Goal: Information Seeking & Learning: Learn about a topic

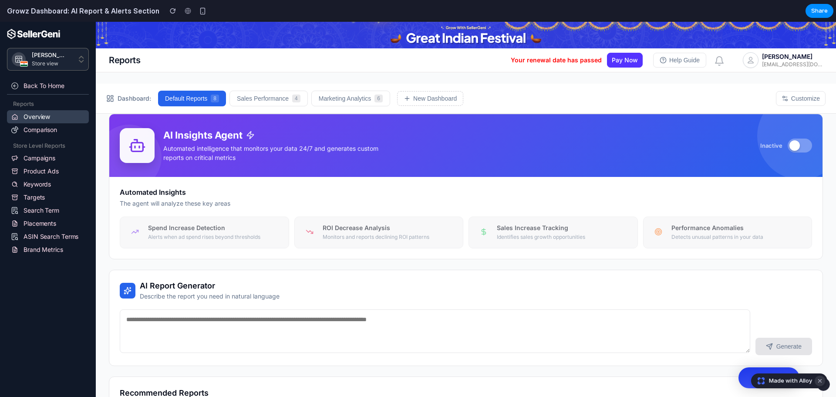
click at [818, 382] on button "Dismiss watermark" at bounding box center [819, 380] width 10 height 10
click at [659, 179] on div "Automated Insights The agent will analyze these key areas Spend Increase Detect…" at bounding box center [465, 218] width 713 height 82
click at [266, 97] on button "Sales Performance 4" at bounding box center [268, 99] width 78 height 16
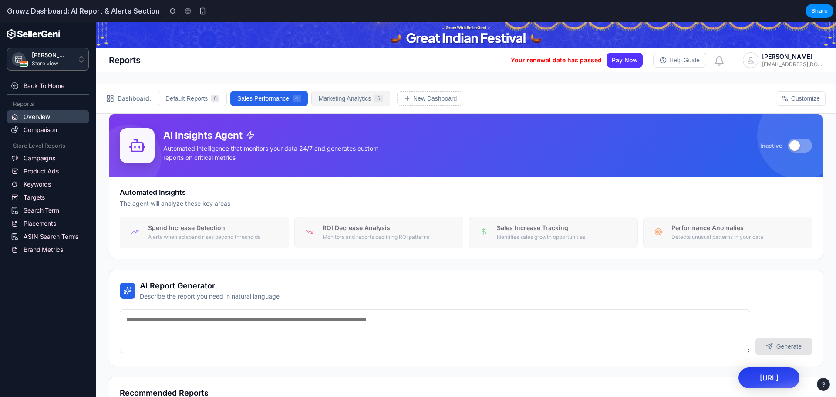
click at [350, 99] on button "Marketing Analytics 6" at bounding box center [350, 99] width 79 height 16
click at [200, 101] on button "Default Reports 8" at bounding box center [192, 99] width 69 height 16
